Goal: Information Seeking & Learning: Understand process/instructions

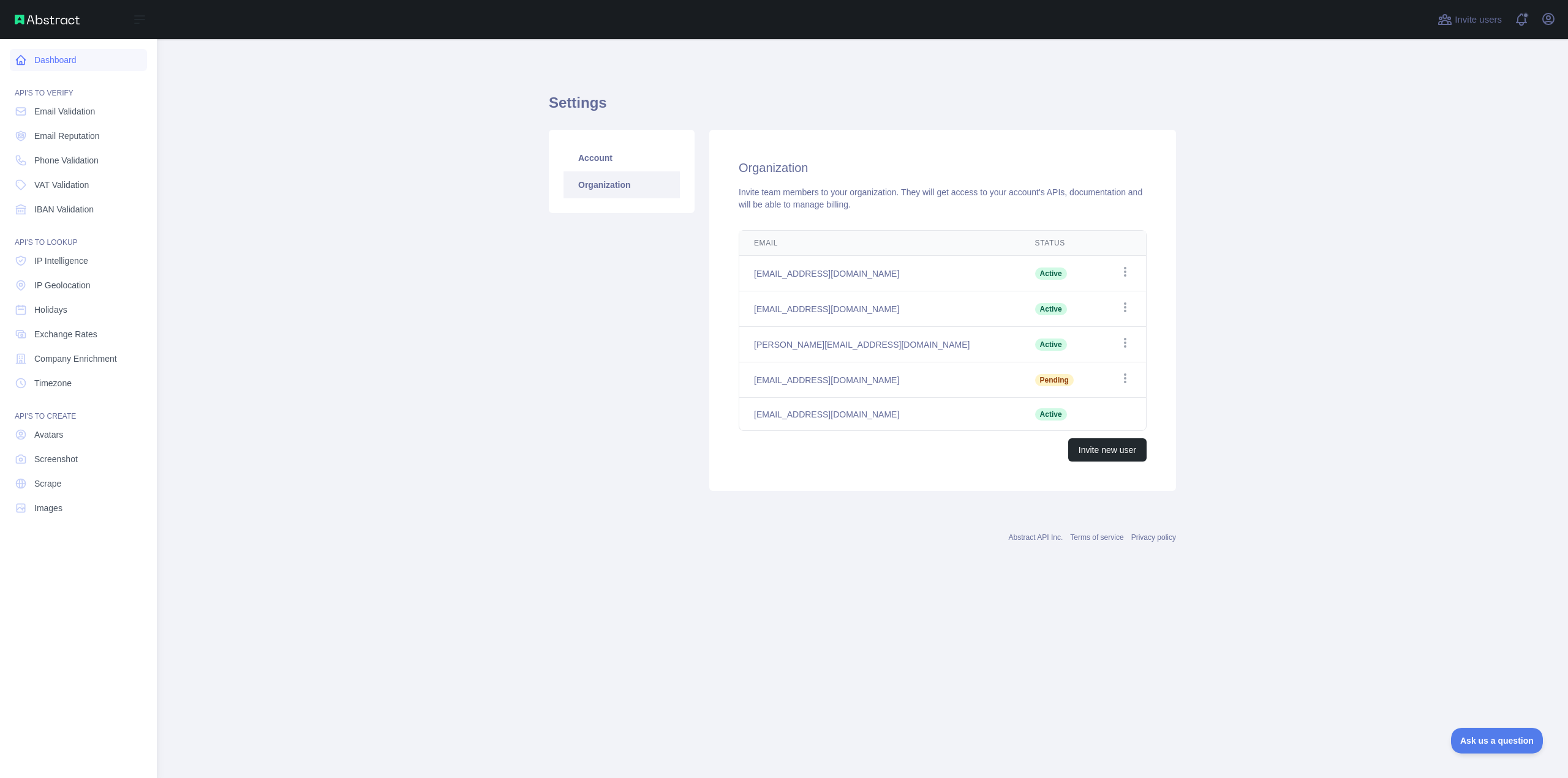
click at [63, 66] on link "Dashboard" at bounding box center [78, 60] width 137 height 22
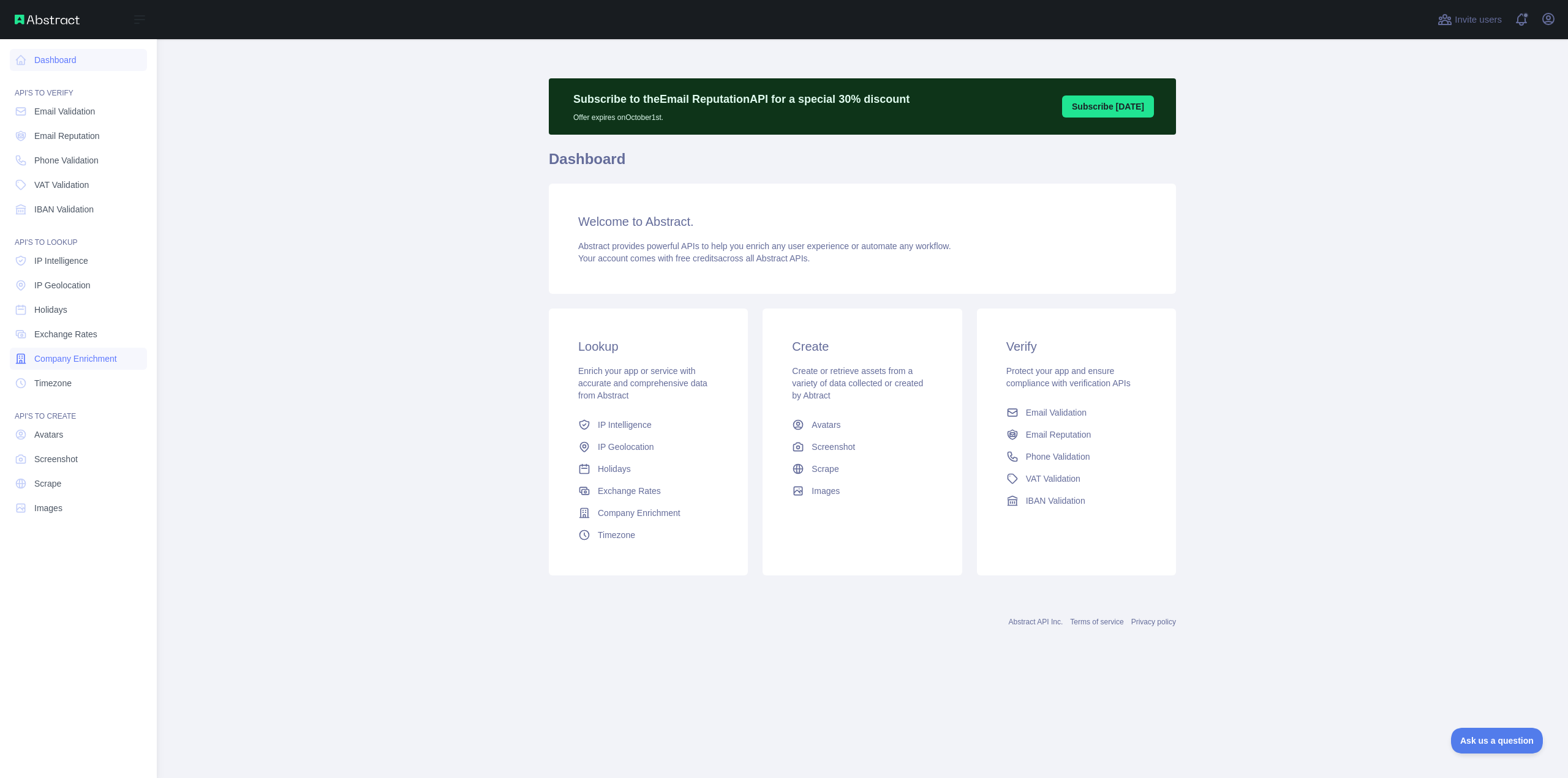
click at [85, 356] on span "Company Enrichment" at bounding box center [76, 358] width 82 height 13
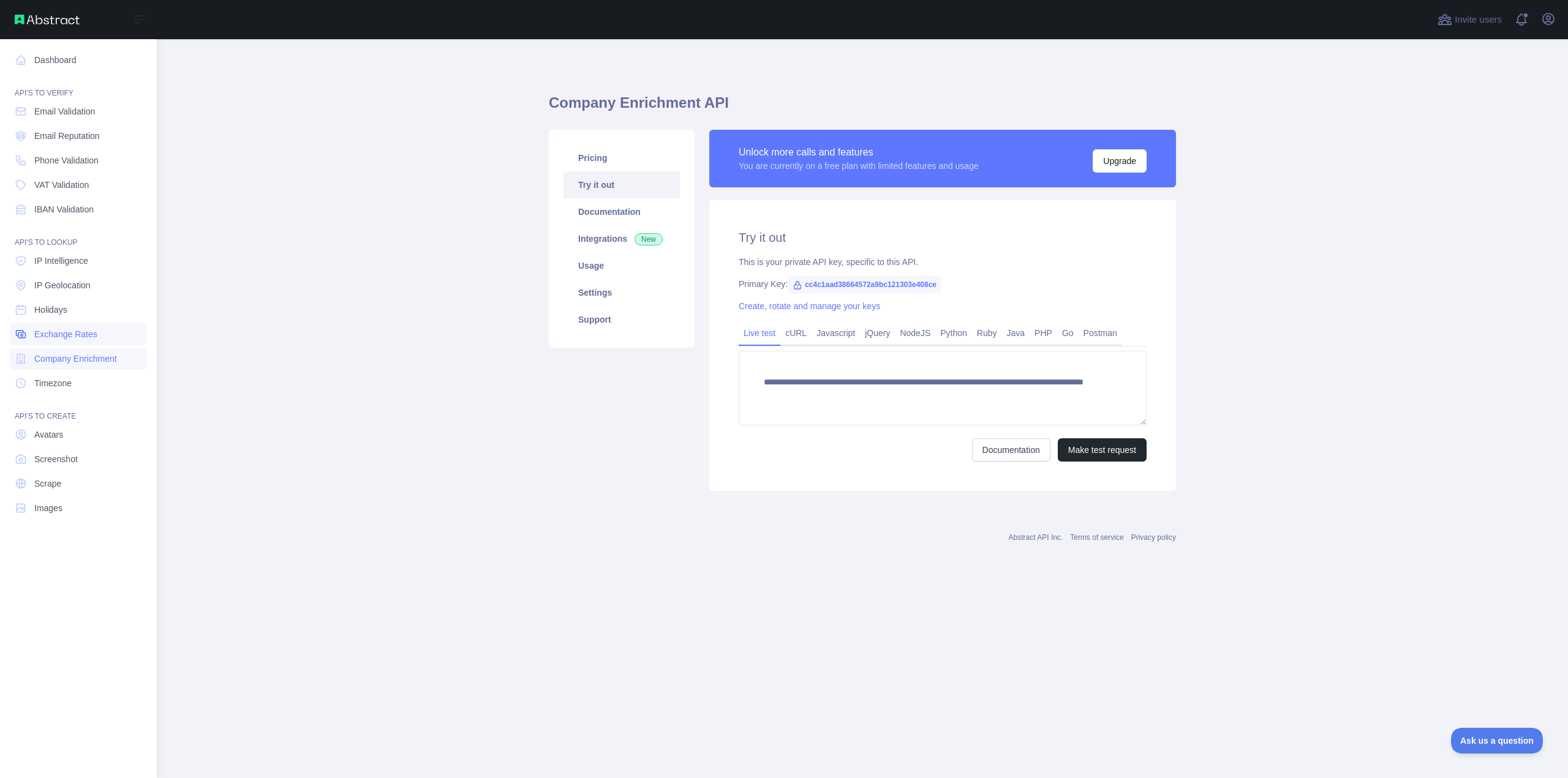
click at [71, 337] on span "Exchange Rates" at bounding box center [66, 334] width 63 height 13
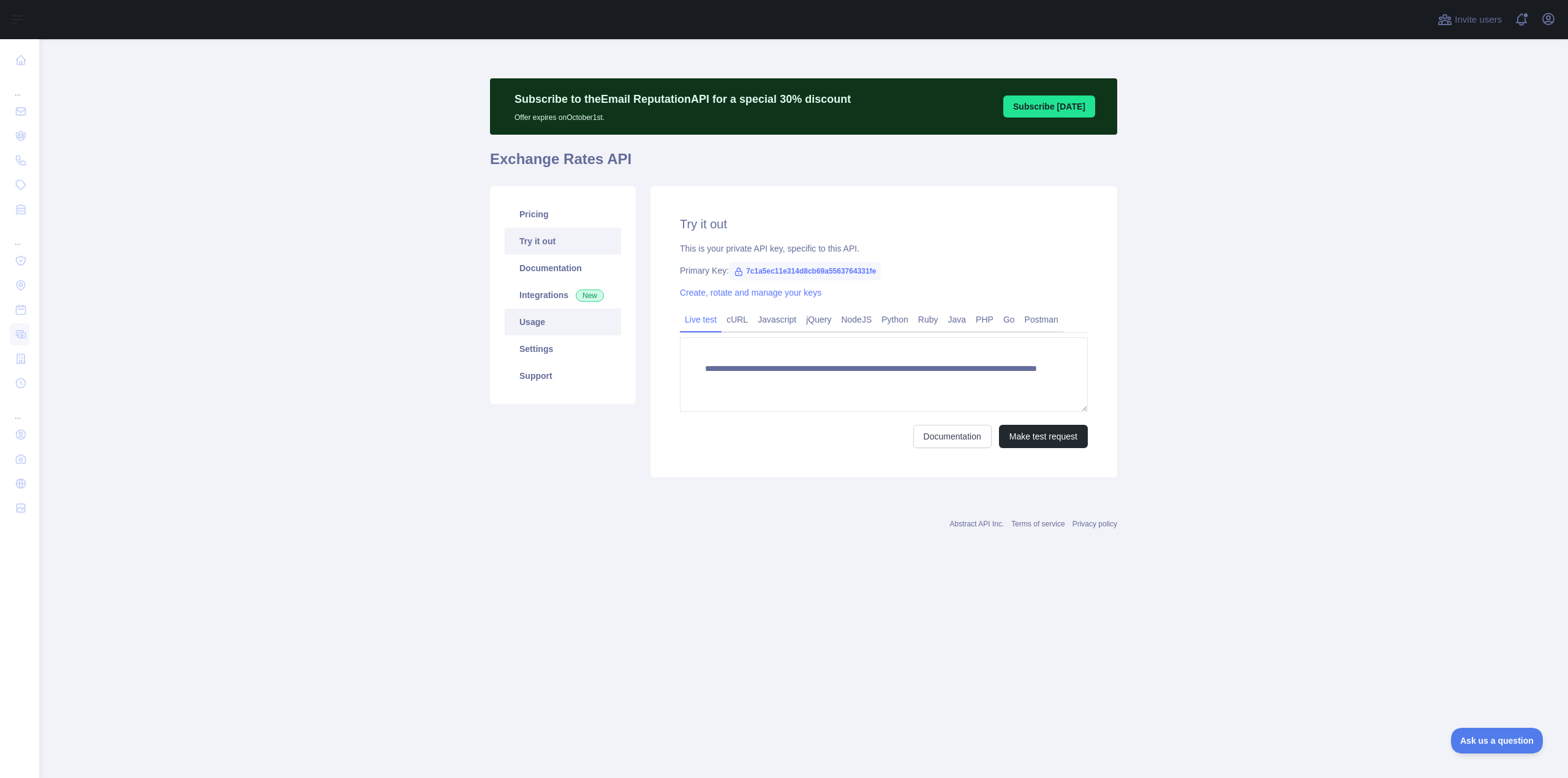
click at [562, 322] on link "Usage" at bounding box center [563, 322] width 116 height 27
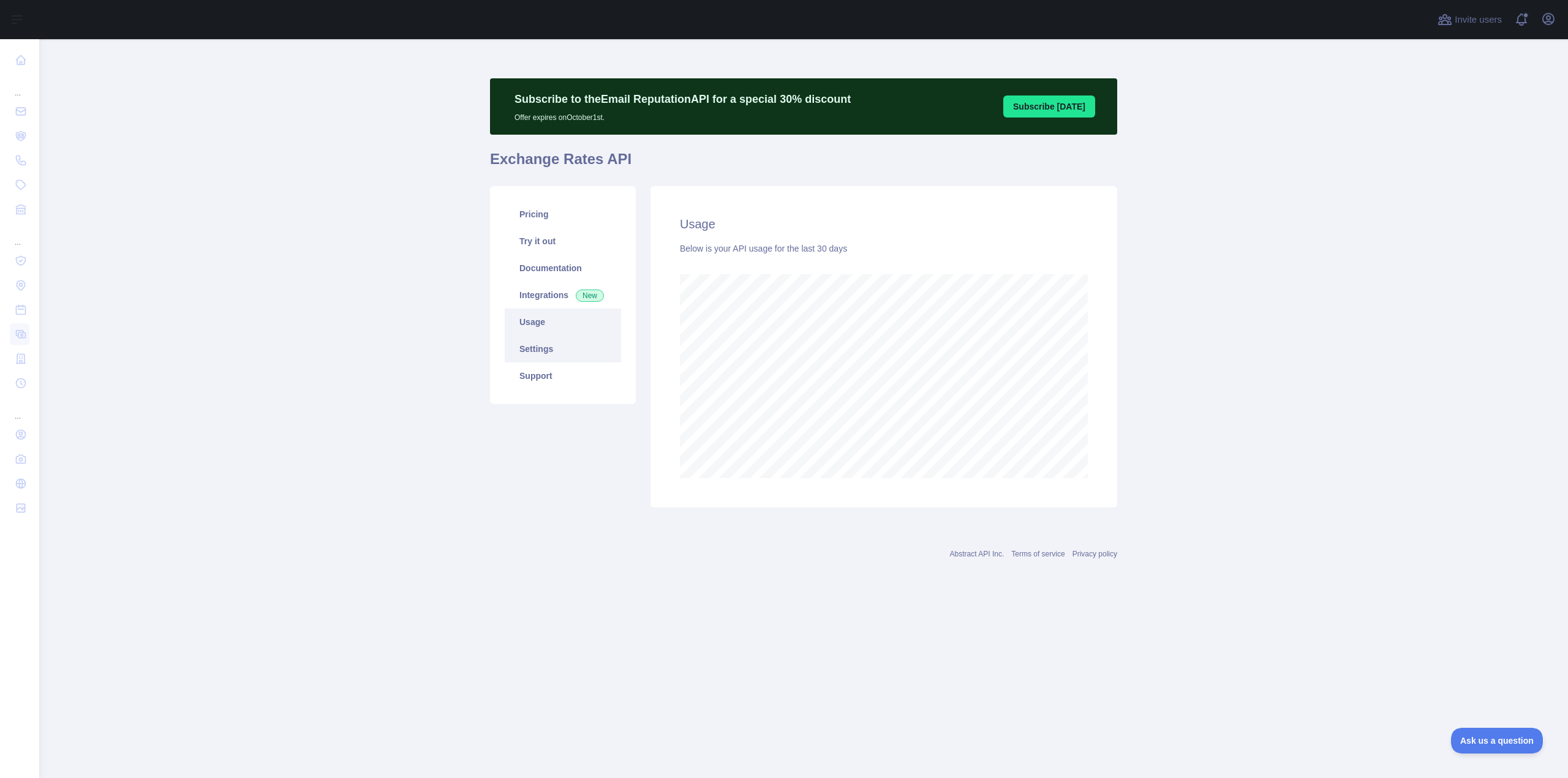
scroll to position [739, 1528]
click at [547, 341] on link "Settings" at bounding box center [563, 349] width 116 height 27
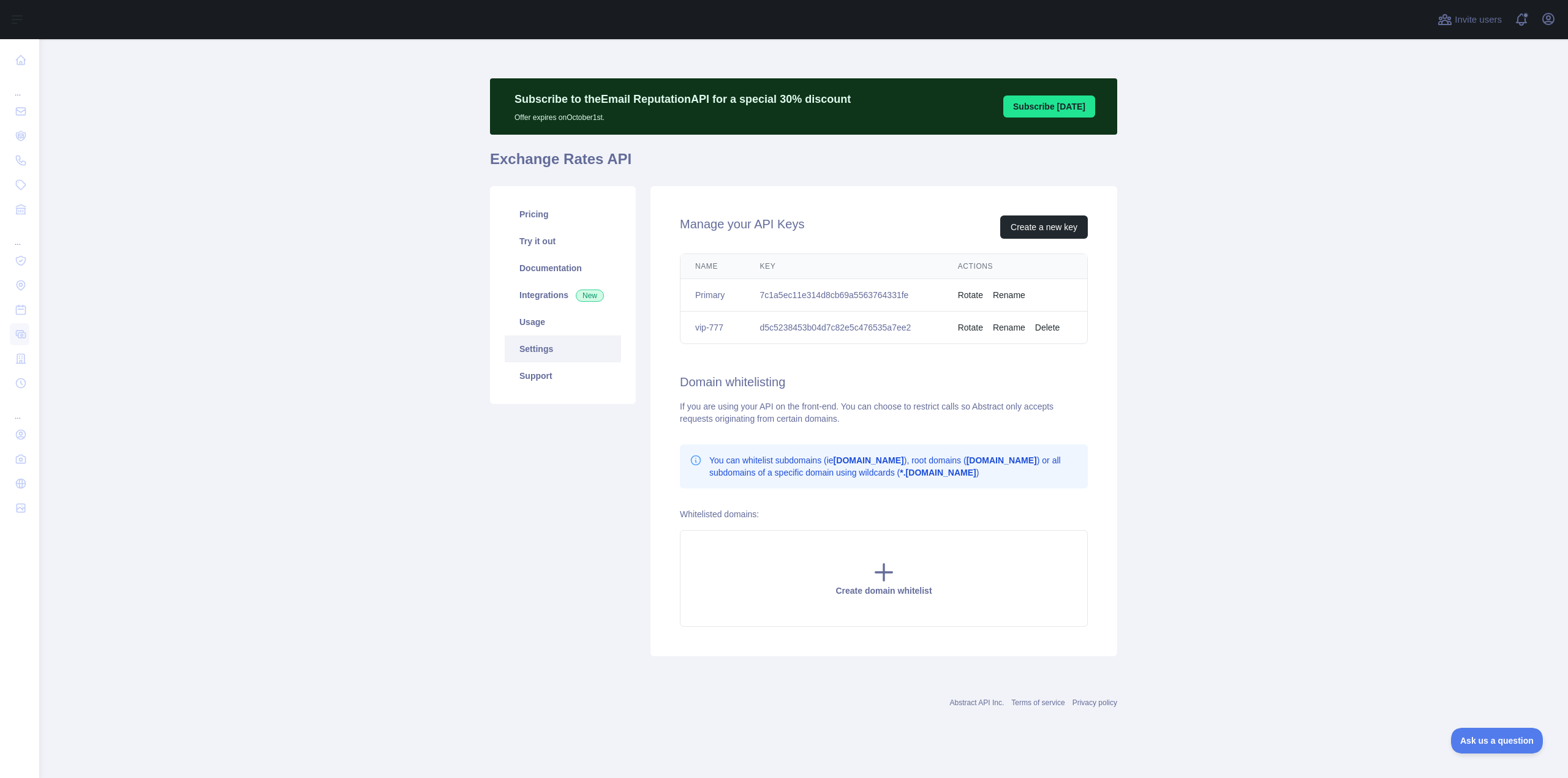
click at [256, 358] on main "Subscribe to the Email Reputation API for a special 30 % discount Offer expires…" at bounding box center [803, 409] width 1528 height 739
click at [814, 329] on td "d5c5238453b04d7c82e5c476535a7ee2" at bounding box center [843, 328] width 198 height 32
copy td "d5c5238453b04d7c82e5c476535a7ee2"
click at [548, 322] on link "Usage" at bounding box center [563, 322] width 116 height 27
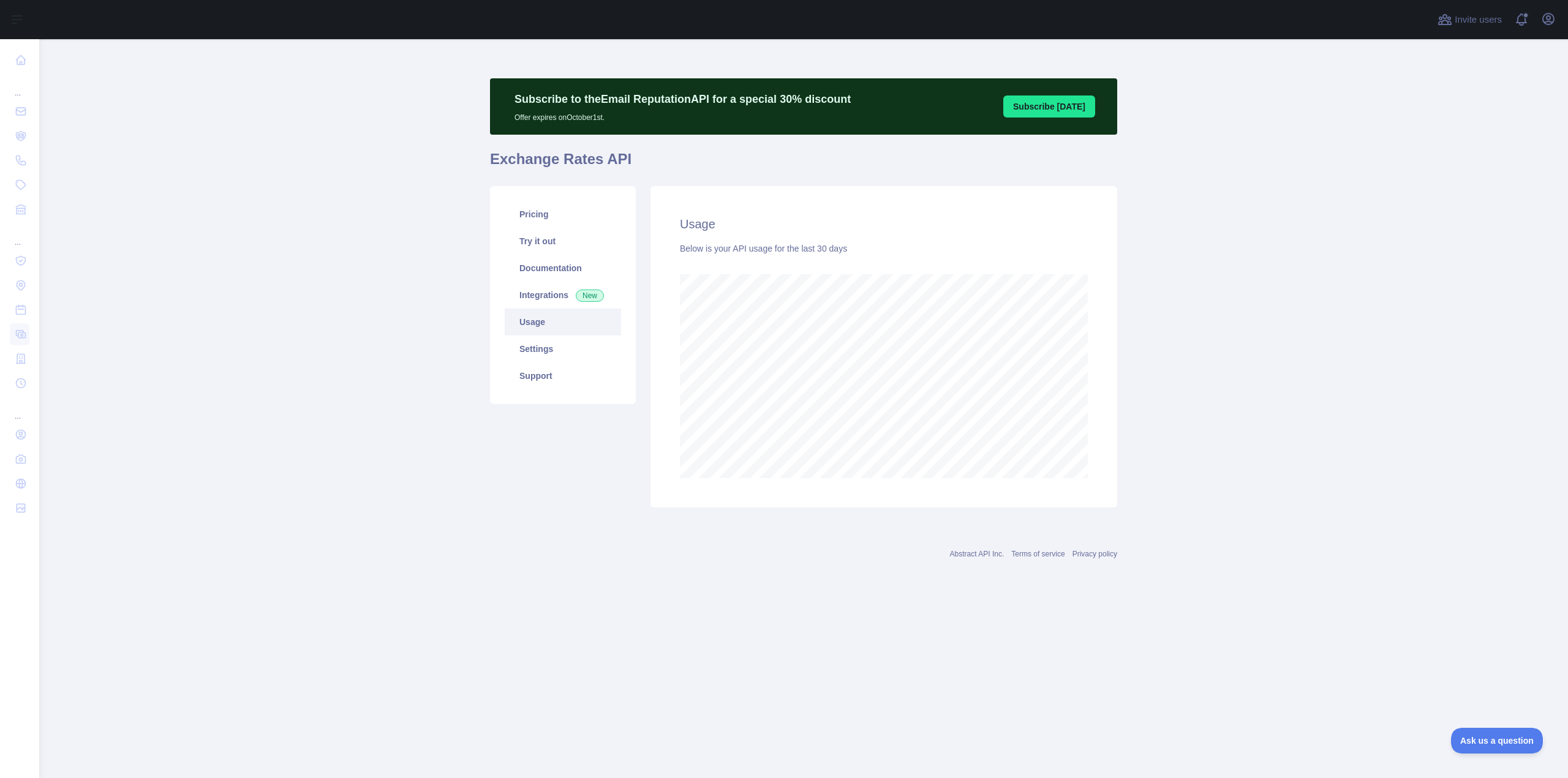
scroll to position [739, 1528]
click at [525, 297] on link "Integrations New" at bounding box center [563, 294] width 116 height 27
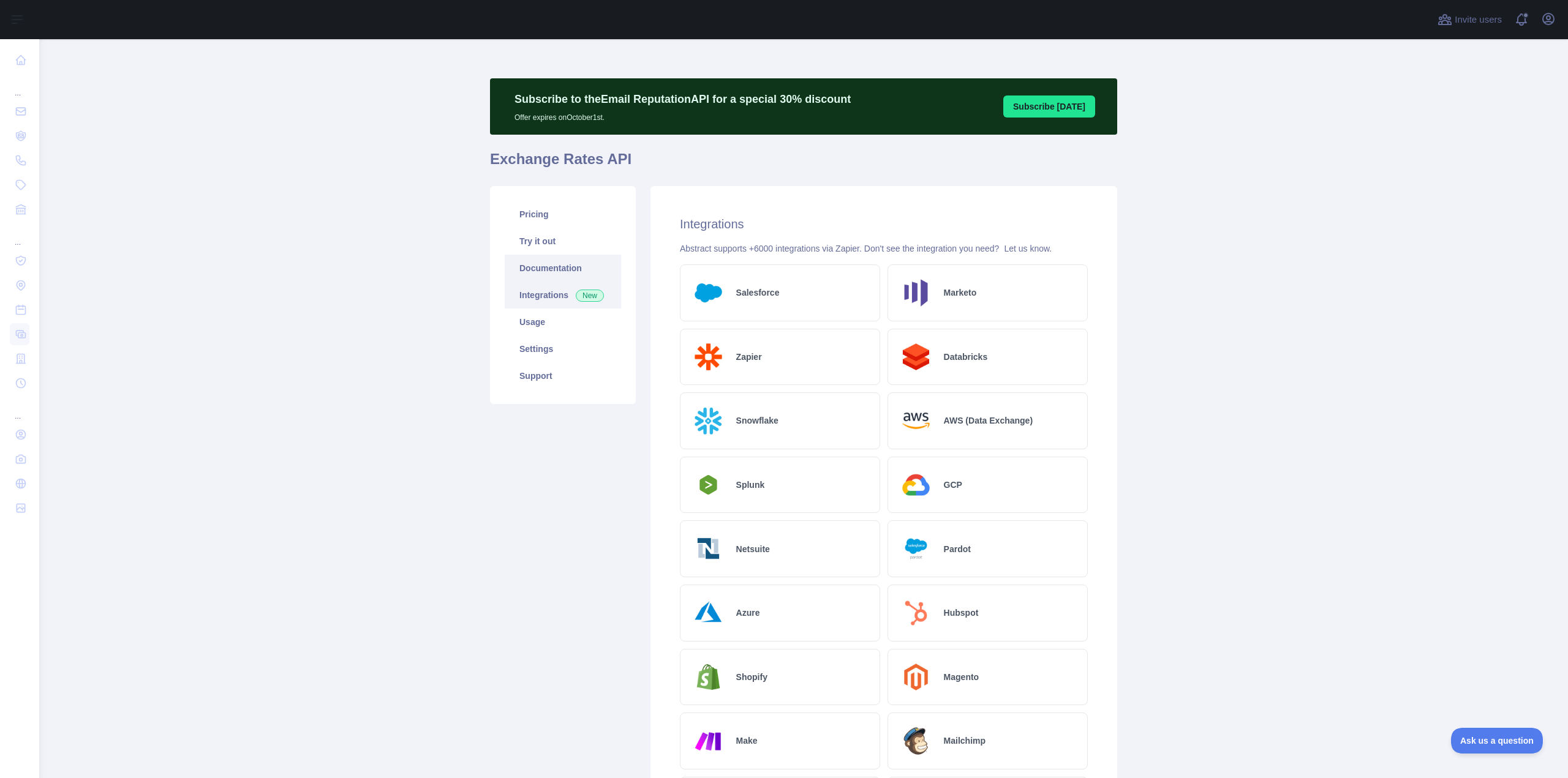
click at [550, 273] on link "Documentation" at bounding box center [563, 268] width 116 height 27
click at [551, 252] on link "Try it out" at bounding box center [563, 241] width 116 height 27
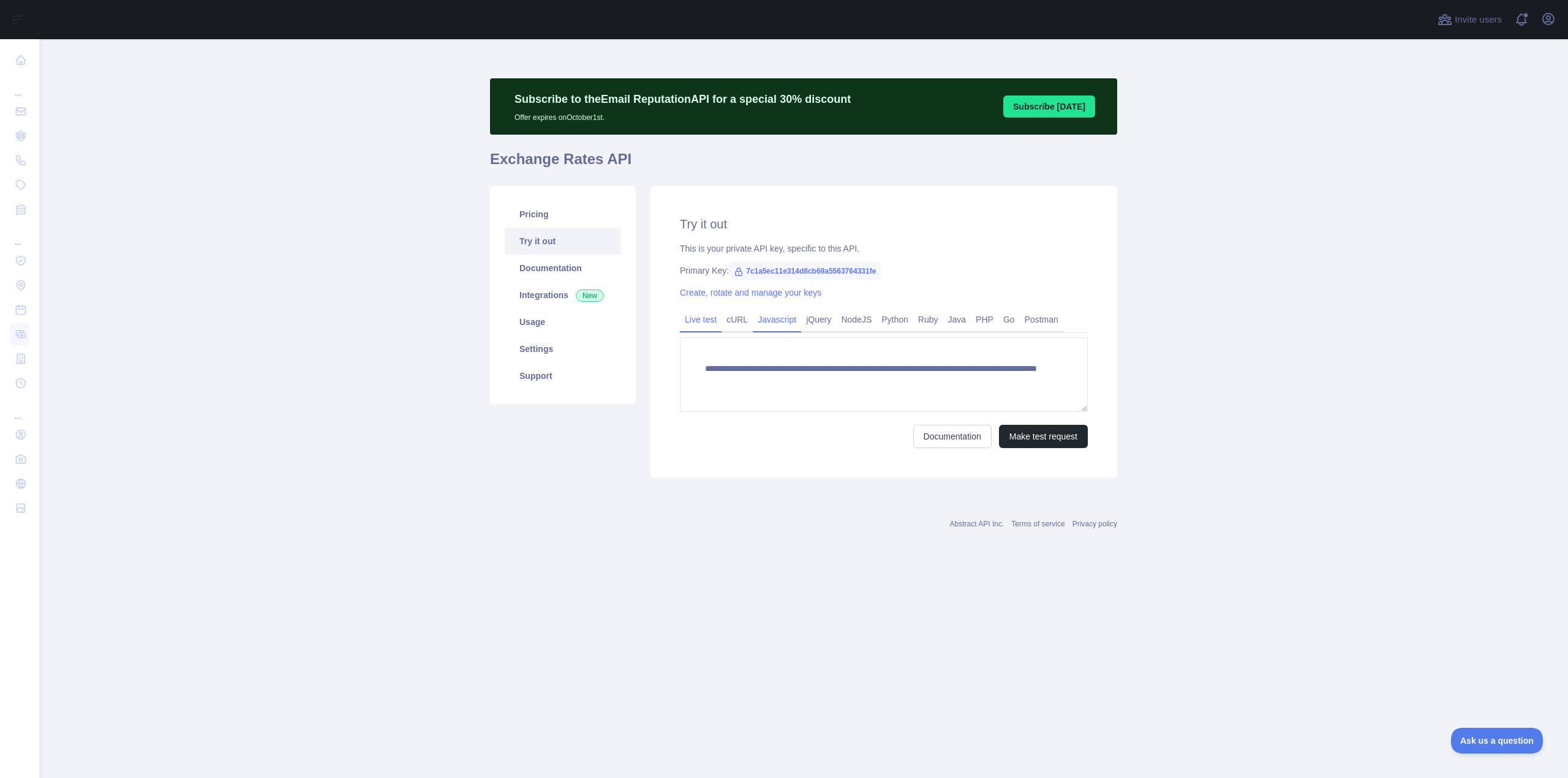
click at [779, 324] on link "Javascript" at bounding box center [777, 319] width 49 height 20
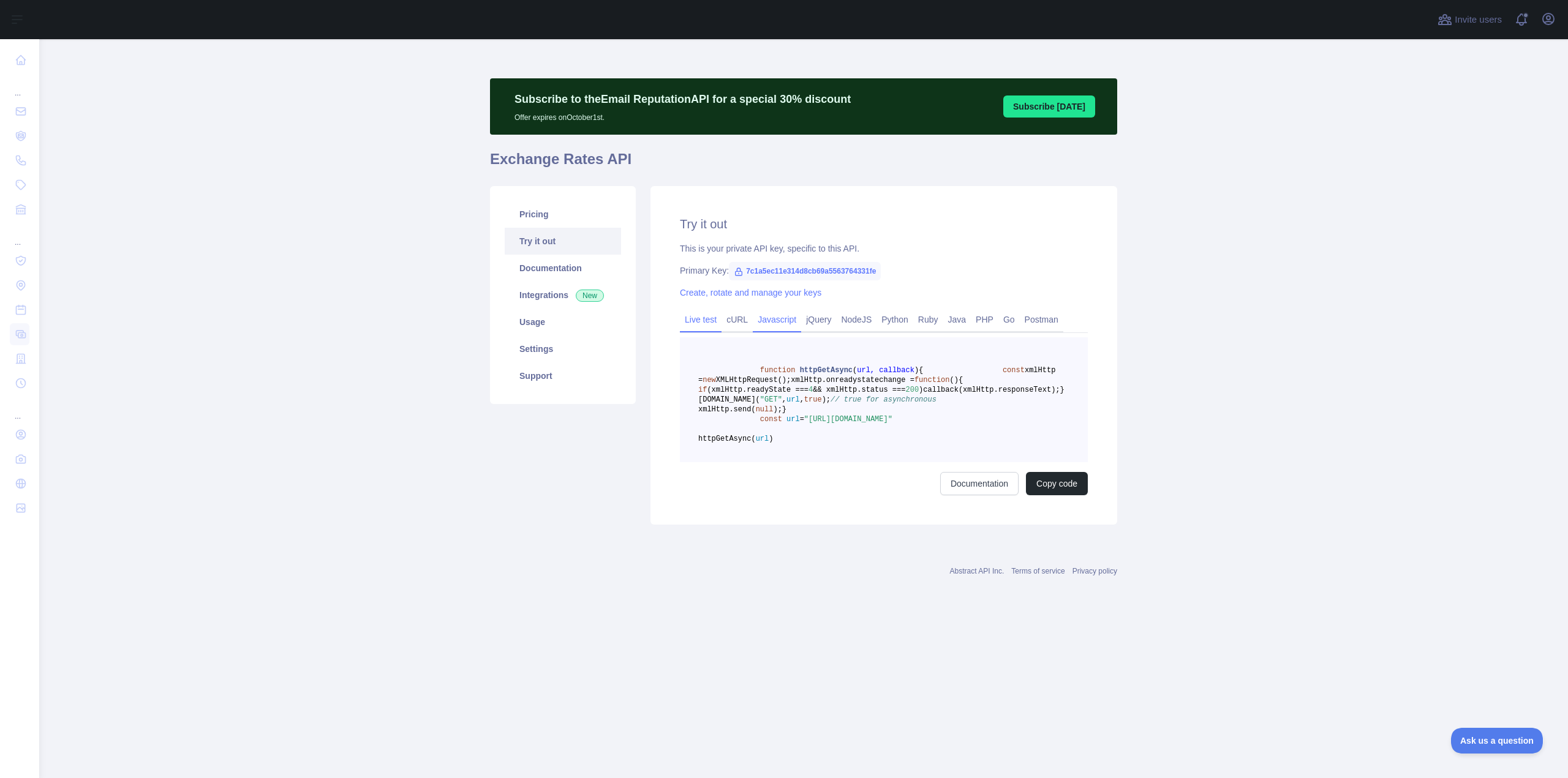
click at [702, 325] on link "Live test" at bounding box center [700, 319] width 42 height 20
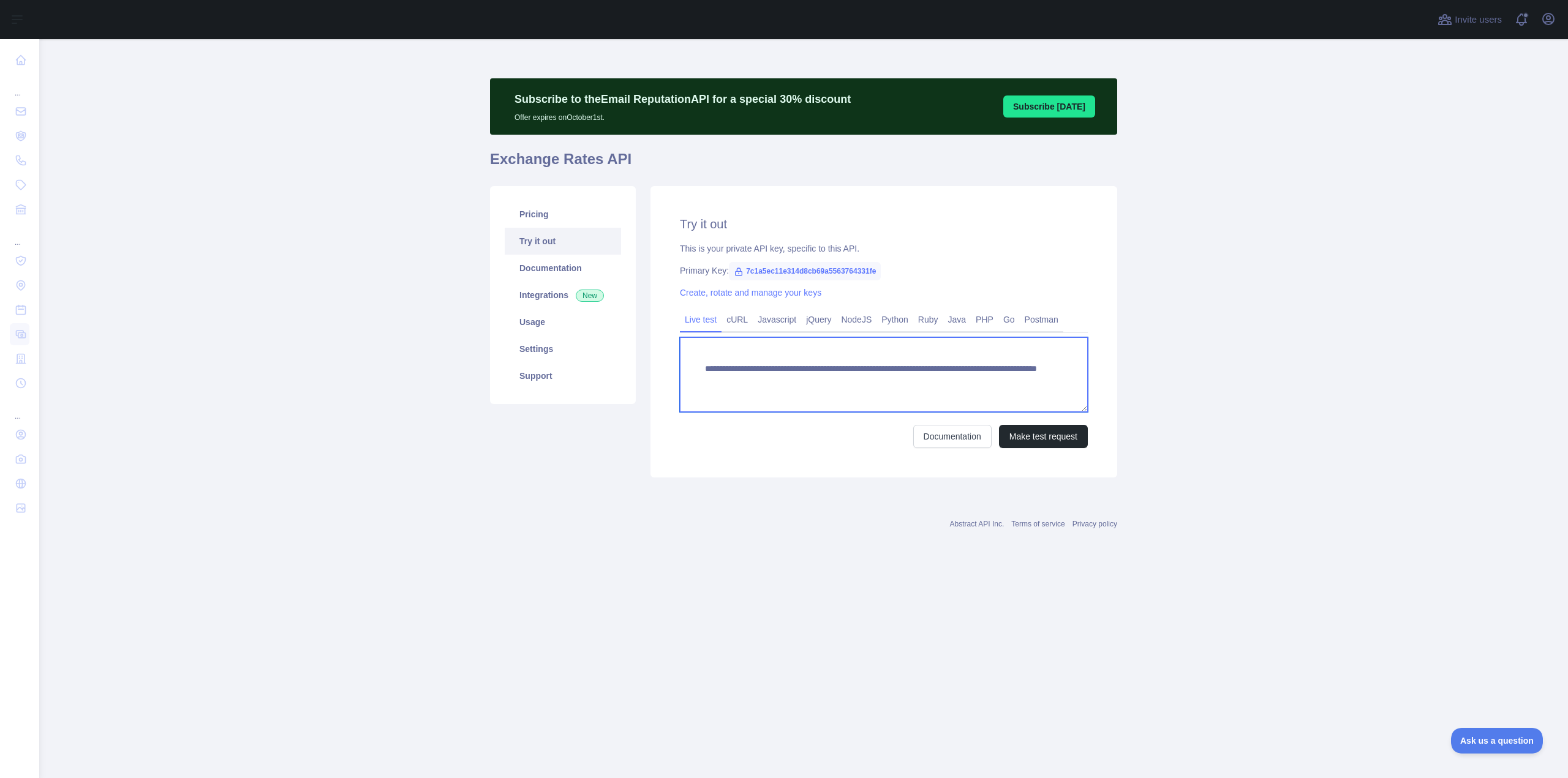
drag, startPoint x: 722, startPoint y: 372, endPoint x: 1002, endPoint y: 386, distance: 280.3
click at [1002, 386] on textarea "**********" at bounding box center [884, 374] width 408 height 74
click at [340, 271] on main "**********" at bounding box center [803, 409] width 1528 height 739
